Goal: Transaction & Acquisition: Purchase product/service

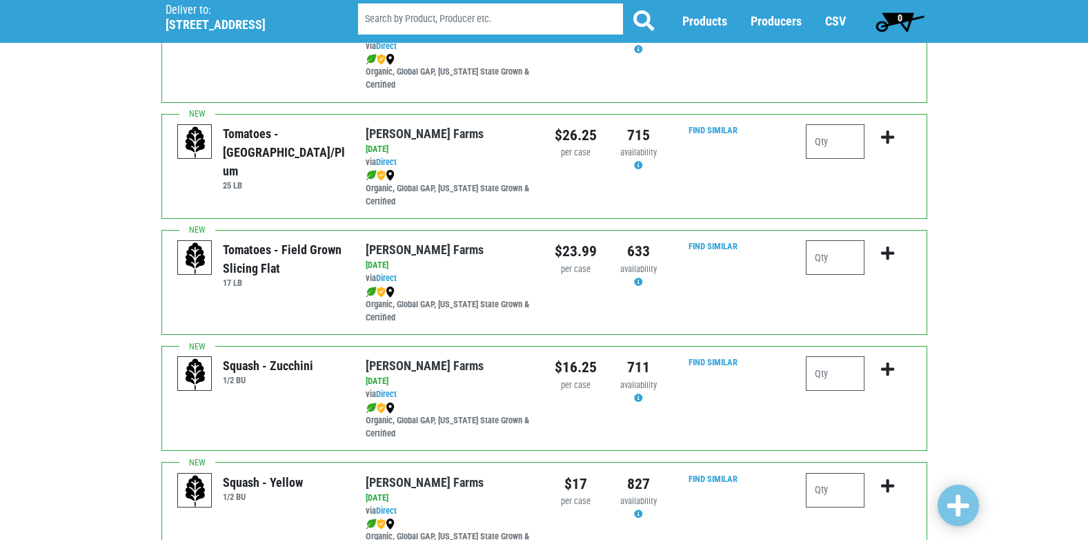
scroll to position [1656, 0]
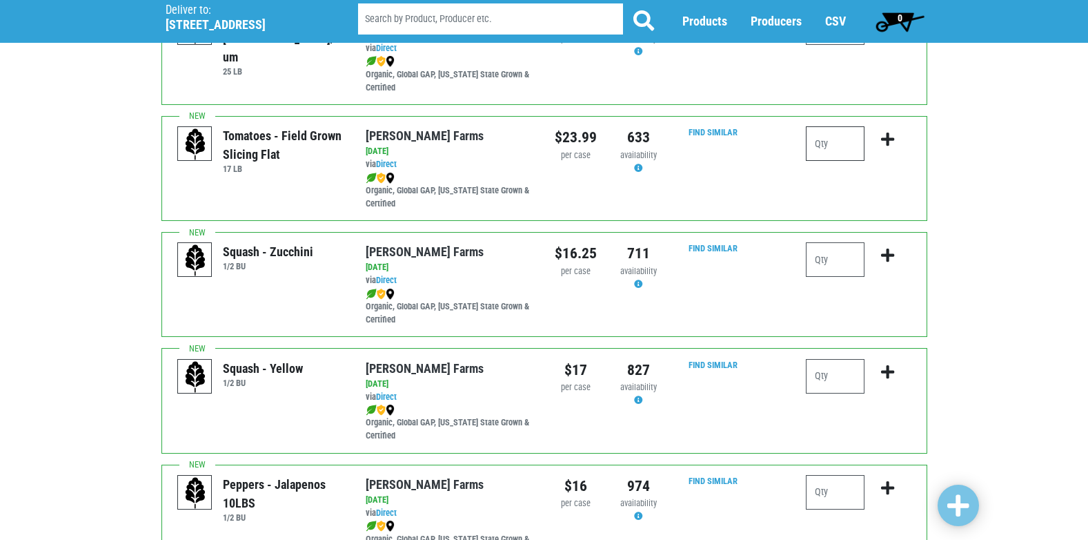
click at [835, 131] on input "number" at bounding box center [835, 143] width 59 height 34
type input "1"
click at [895, 138] on button "submit" at bounding box center [887, 147] width 32 height 43
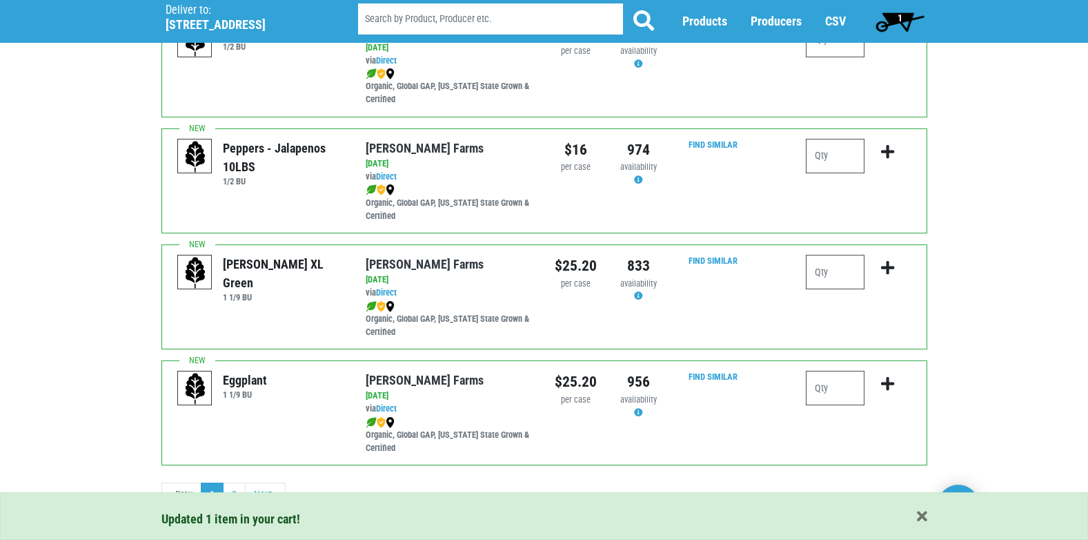
scroll to position [2001, 0]
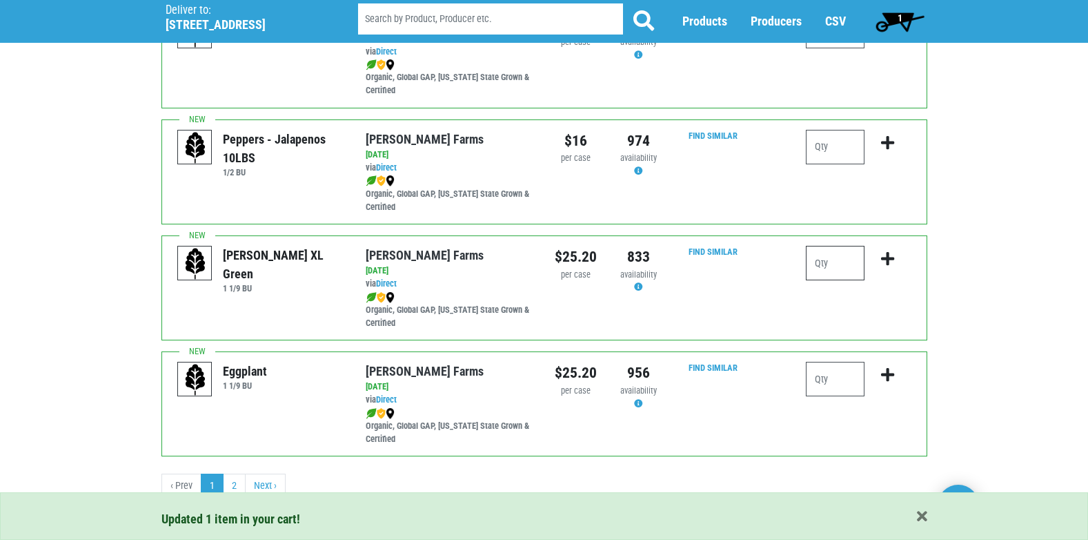
click at [855, 262] on input "number" at bounding box center [835, 263] width 59 height 34
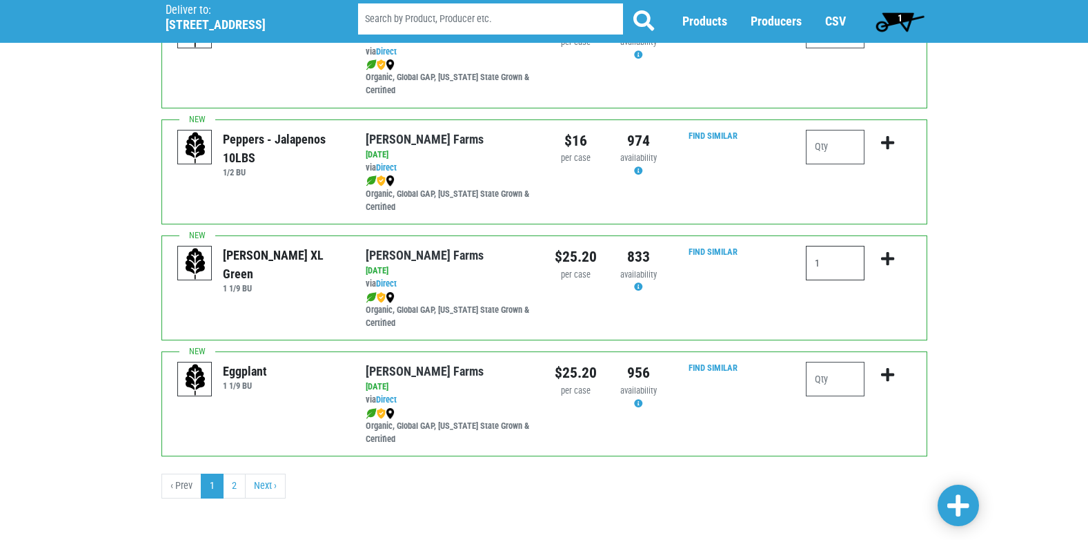
type input "1"
click at [891, 255] on icon "submit" at bounding box center [887, 258] width 13 height 15
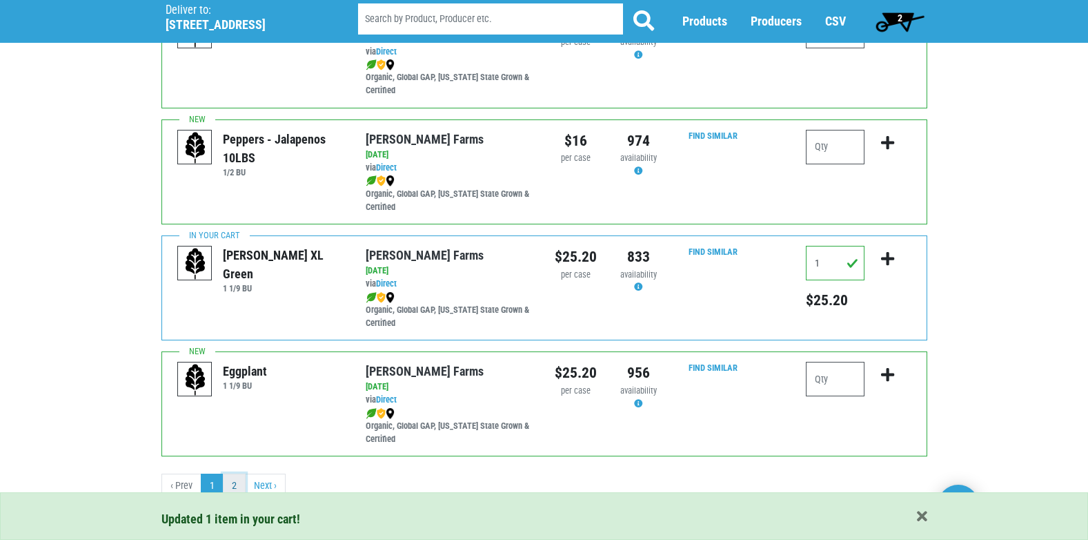
click at [233, 482] on link "2" at bounding box center [234, 485] width 23 height 25
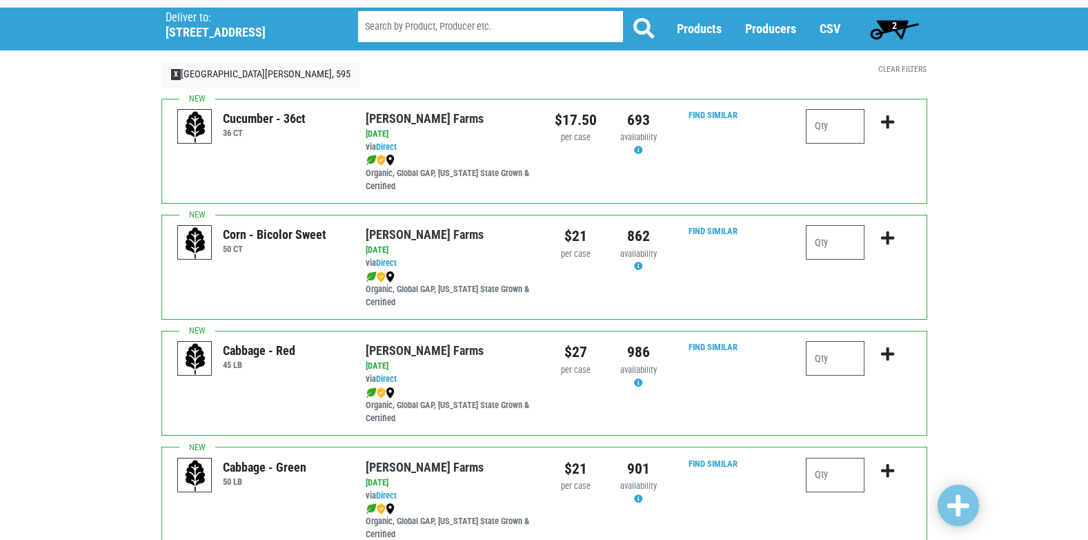
scroll to position [10, 0]
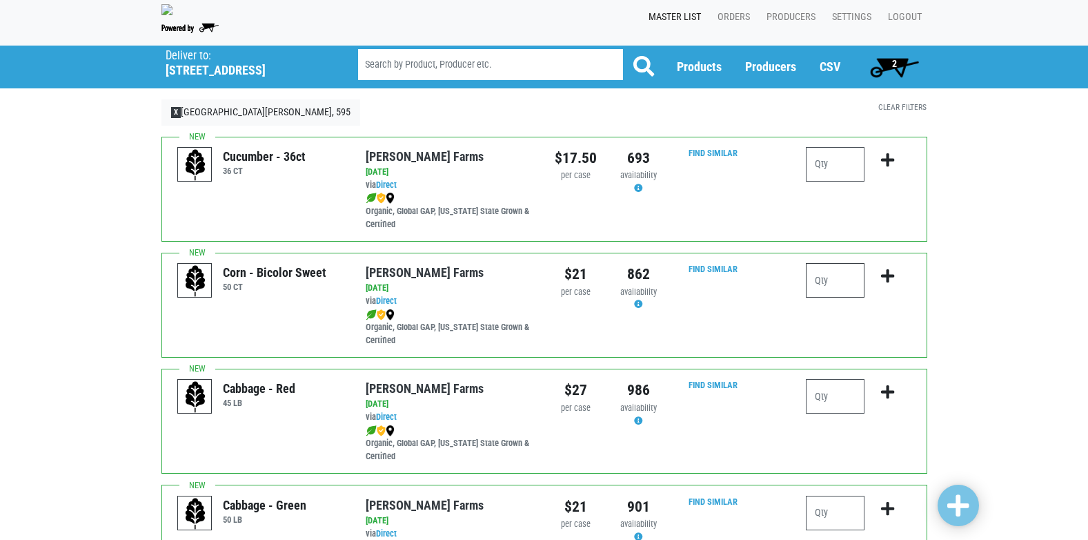
click at [837, 264] on input "number" at bounding box center [835, 280] width 59 height 34
type input "4"
click at [888, 280] on icon "submit" at bounding box center [887, 275] width 13 height 15
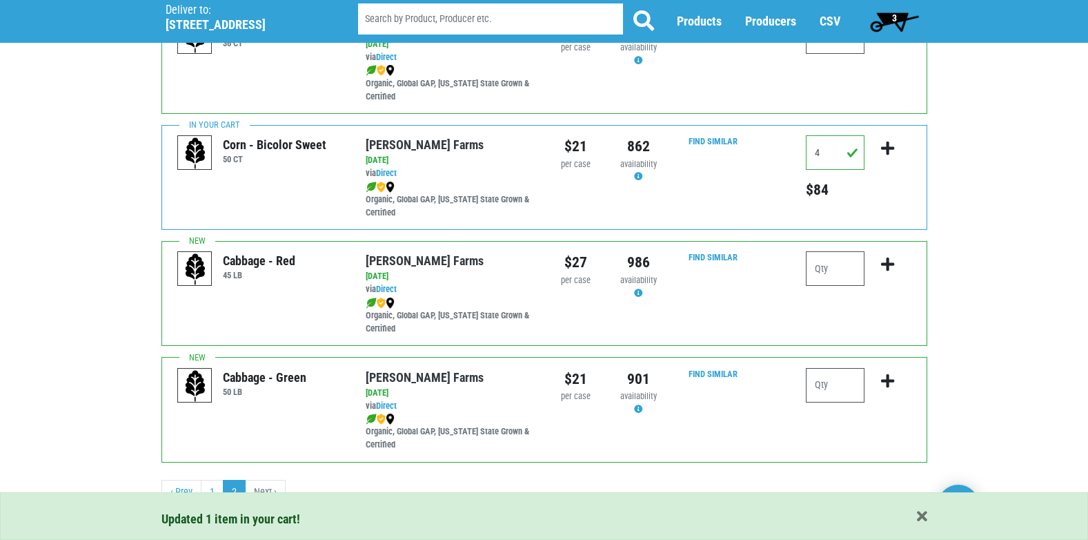
scroll to position [148, 0]
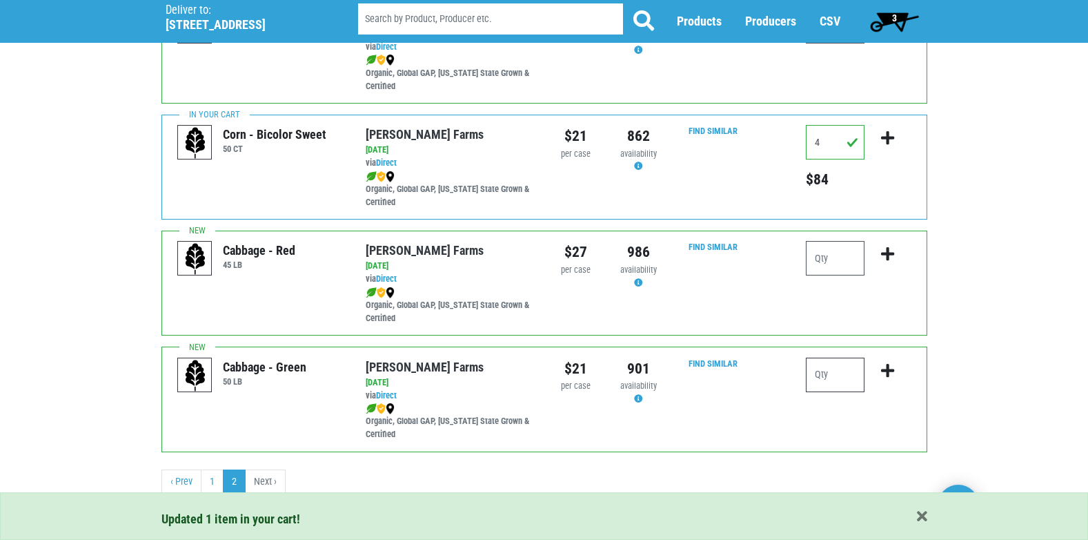
click at [834, 366] on input "number" at bounding box center [835, 374] width 59 height 34
type input "1"
click at [893, 379] on button "submit" at bounding box center [887, 378] width 32 height 43
click at [217, 482] on link "1" at bounding box center [212, 481] width 23 height 25
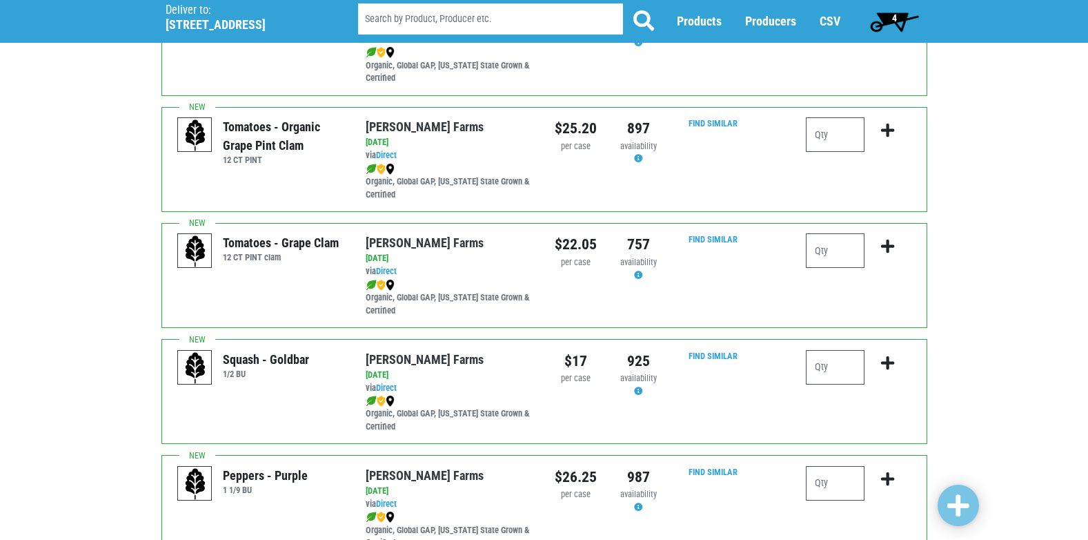
scroll to position [621, 0]
click at [811, 250] on input "number" at bounding box center [835, 250] width 59 height 34
type input "1"
click at [894, 248] on icon "submit" at bounding box center [887, 245] width 13 height 15
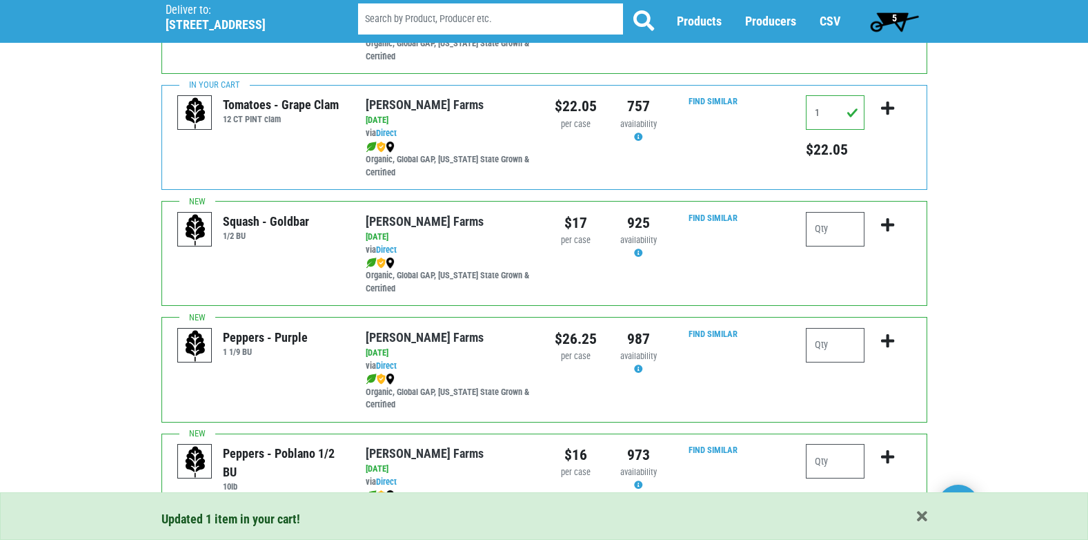
scroll to position [759, 0]
drag, startPoint x: 255, startPoint y: 357, endPoint x: 241, endPoint y: 329, distance: 31.2
click at [241, 329] on div "Peppers - Purple 1 1/9 BU" at bounding box center [262, 344] width 90 height 34
drag, startPoint x: 241, startPoint y: 329, endPoint x: 350, endPoint y: 373, distance: 116.7
click at [350, 373] on div "Peppers - Purple 1 1/9 BU" at bounding box center [261, 368] width 188 height 83
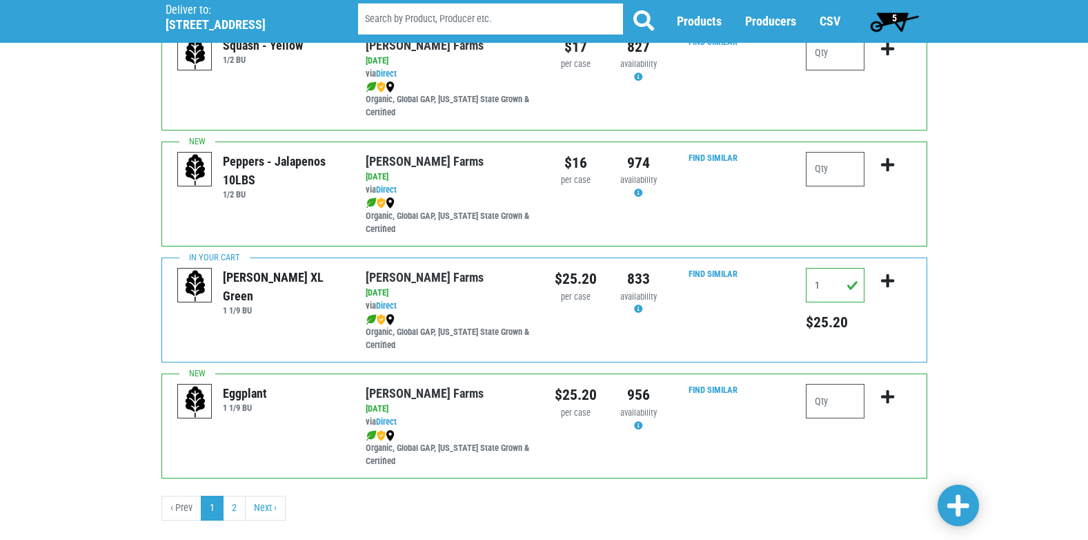
scroll to position [2005, 0]
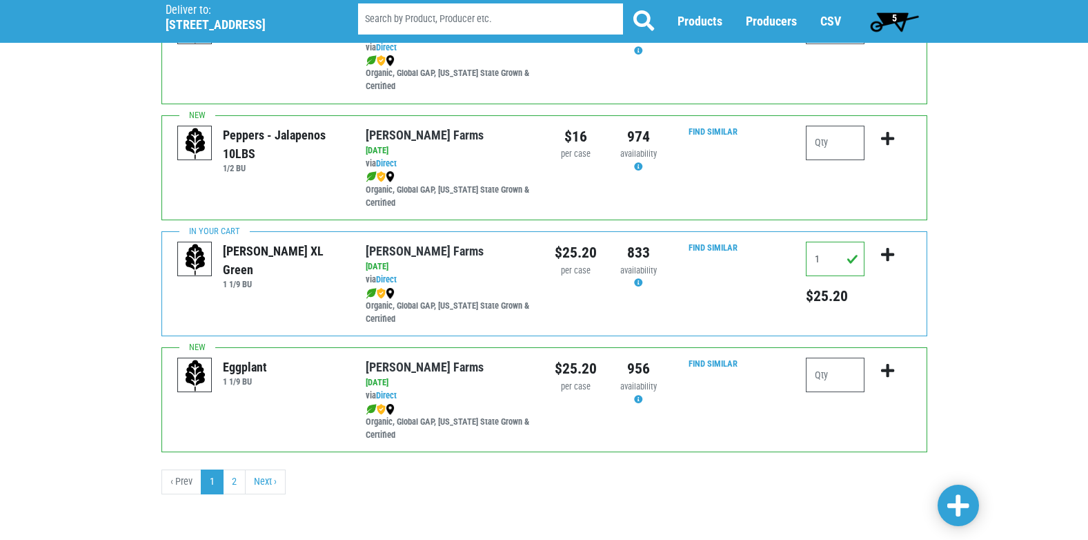
click at [889, 25] on span "5" at bounding box center [894, 22] width 61 height 28
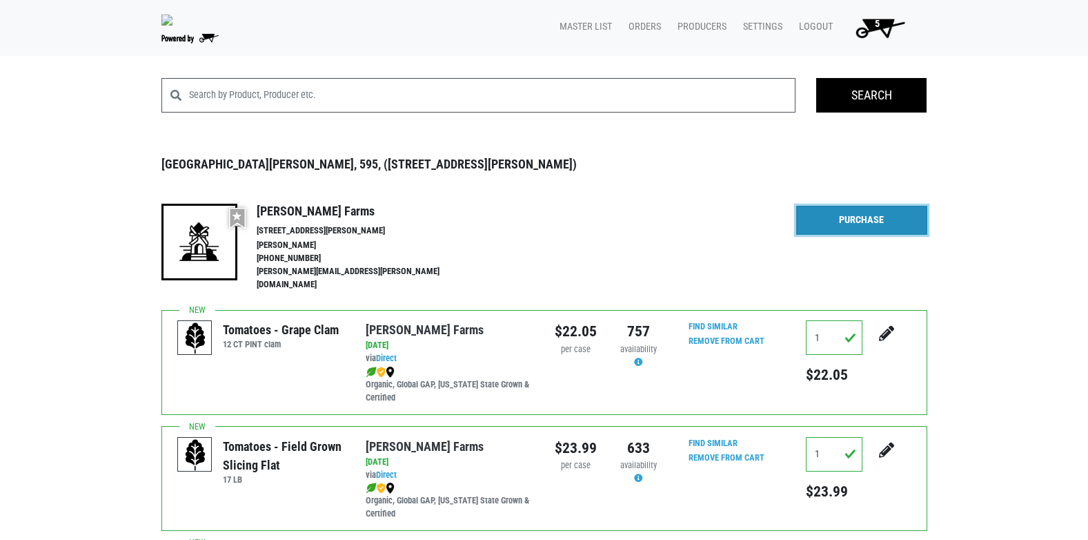
click at [874, 206] on link "Purchase" at bounding box center [861, 220] width 131 height 29
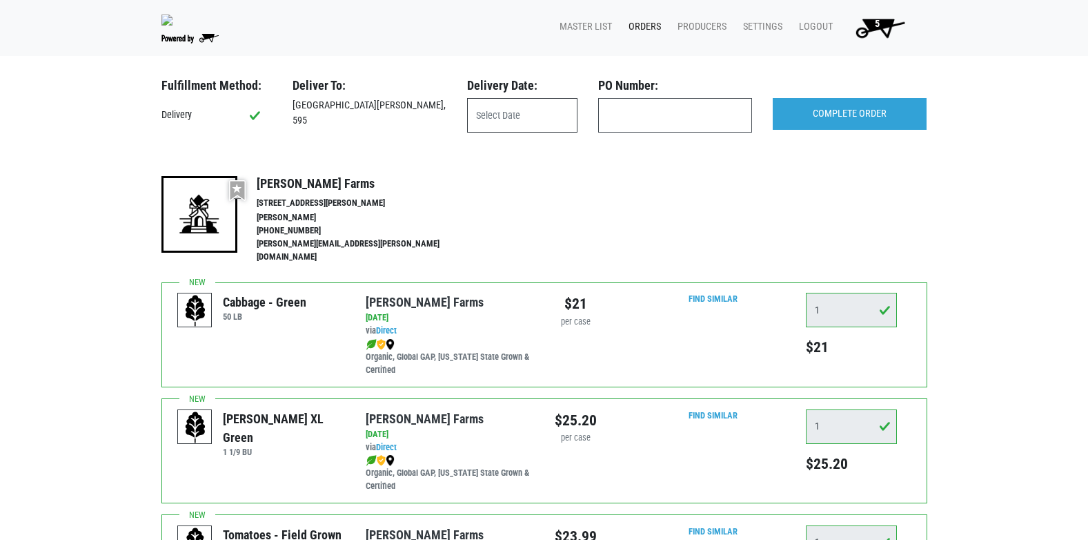
click at [544, 113] on input "text" at bounding box center [522, 115] width 110 height 34
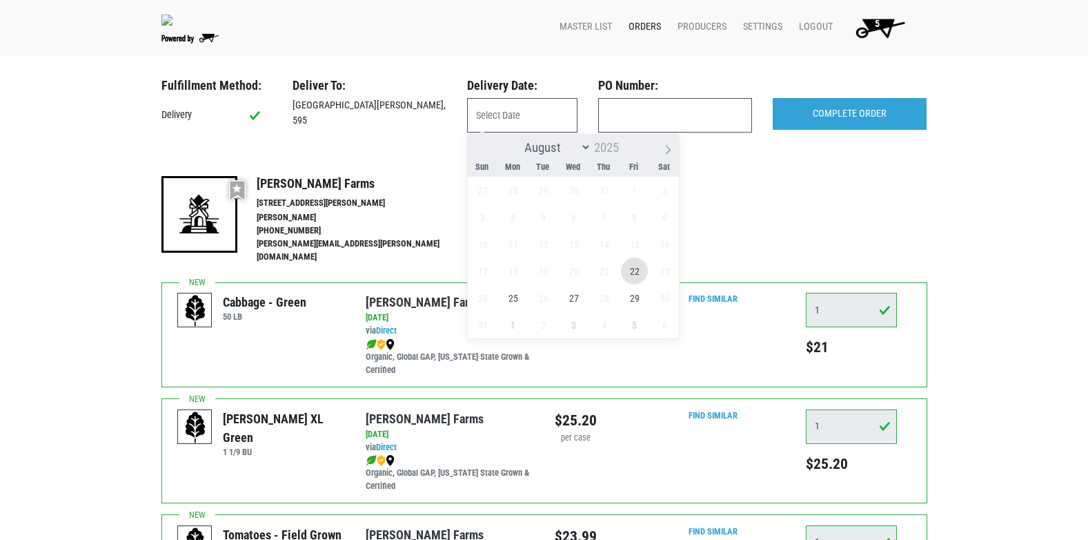
click at [634, 277] on span "22" at bounding box center [634, 270] width 27 height 27
type input "[DATE]"
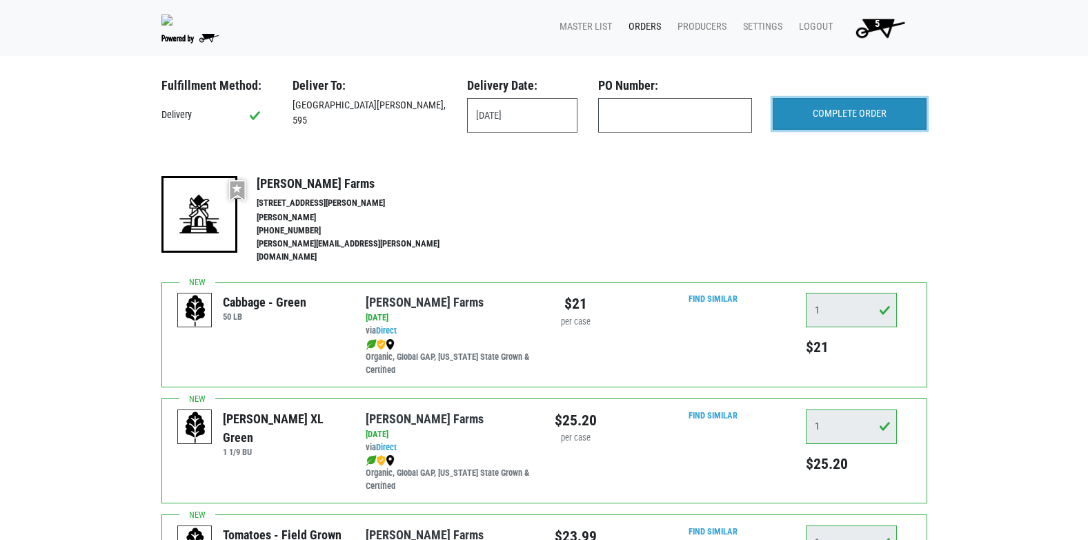
click at [863, 104] on input "COMPLETE ORDER" at bounding box center [850, 114] width 154 height 32
